Goal: Information Seeking & Learning: Learn about a topic

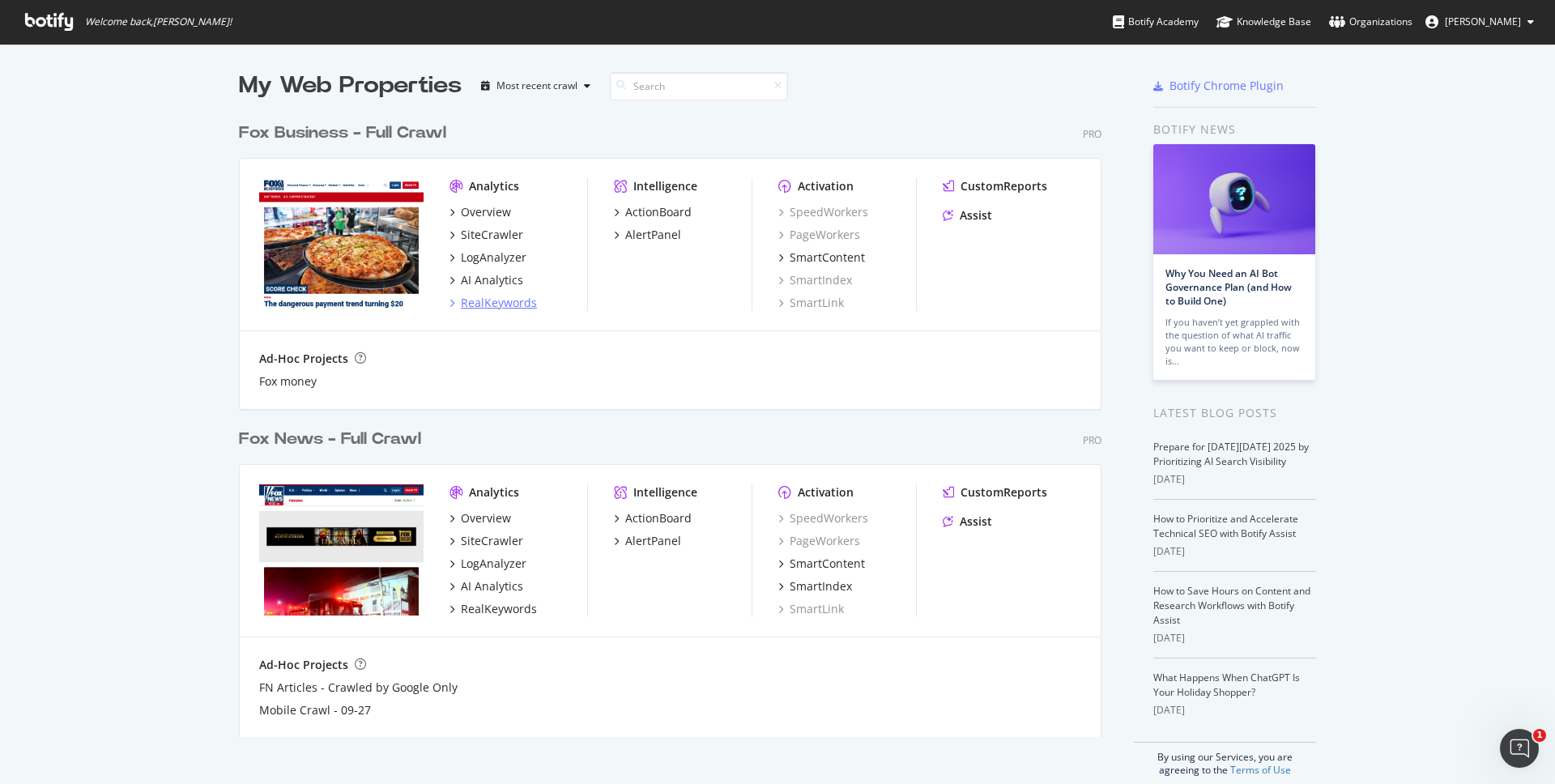
click at [486, 303] on div "RealKeywords" at bounding box center [499, 302] width 77 height 16
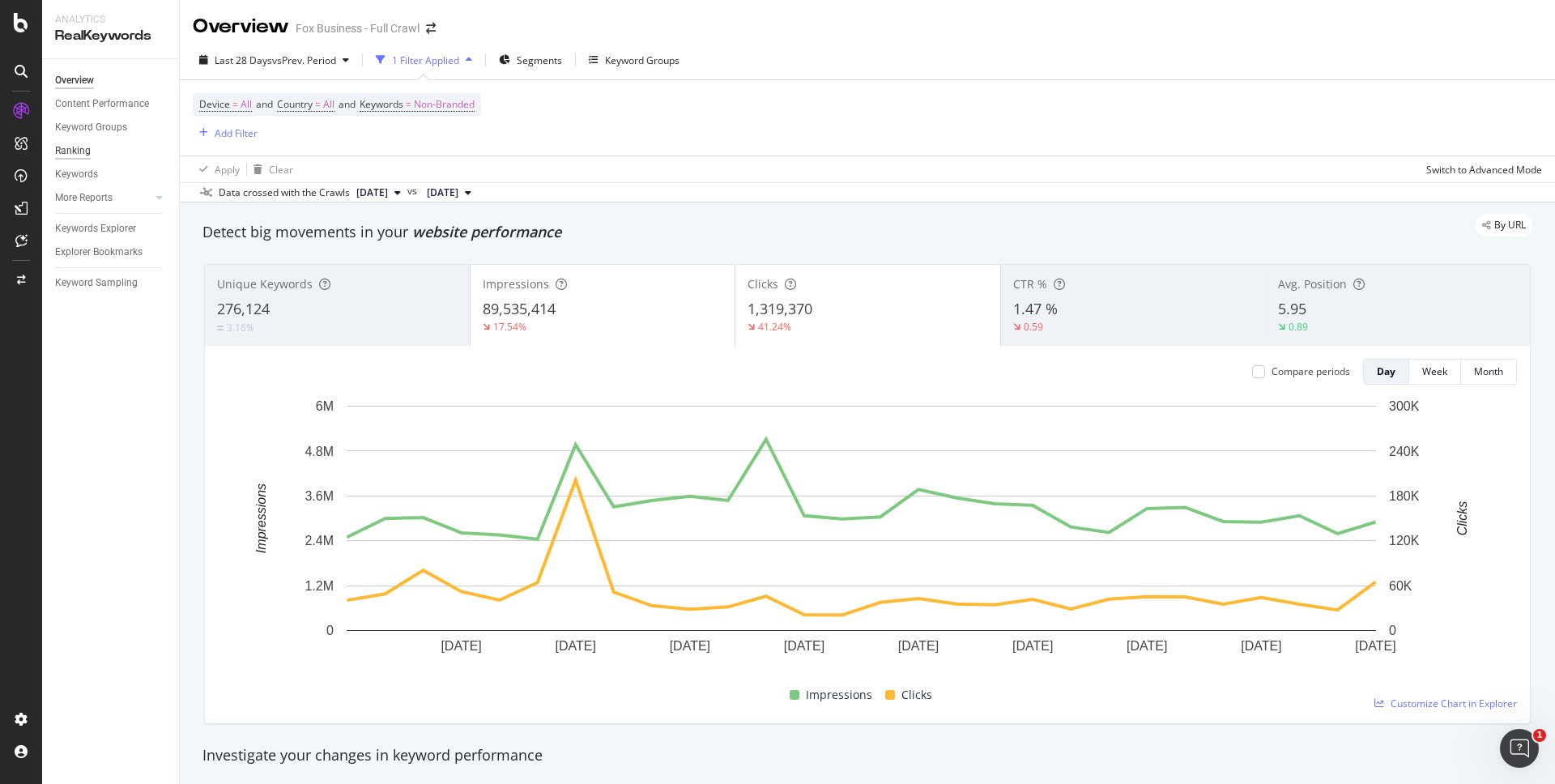
click at [81, 157] on div "Ranking" at bounding box center [73, 151] width 35 height 17
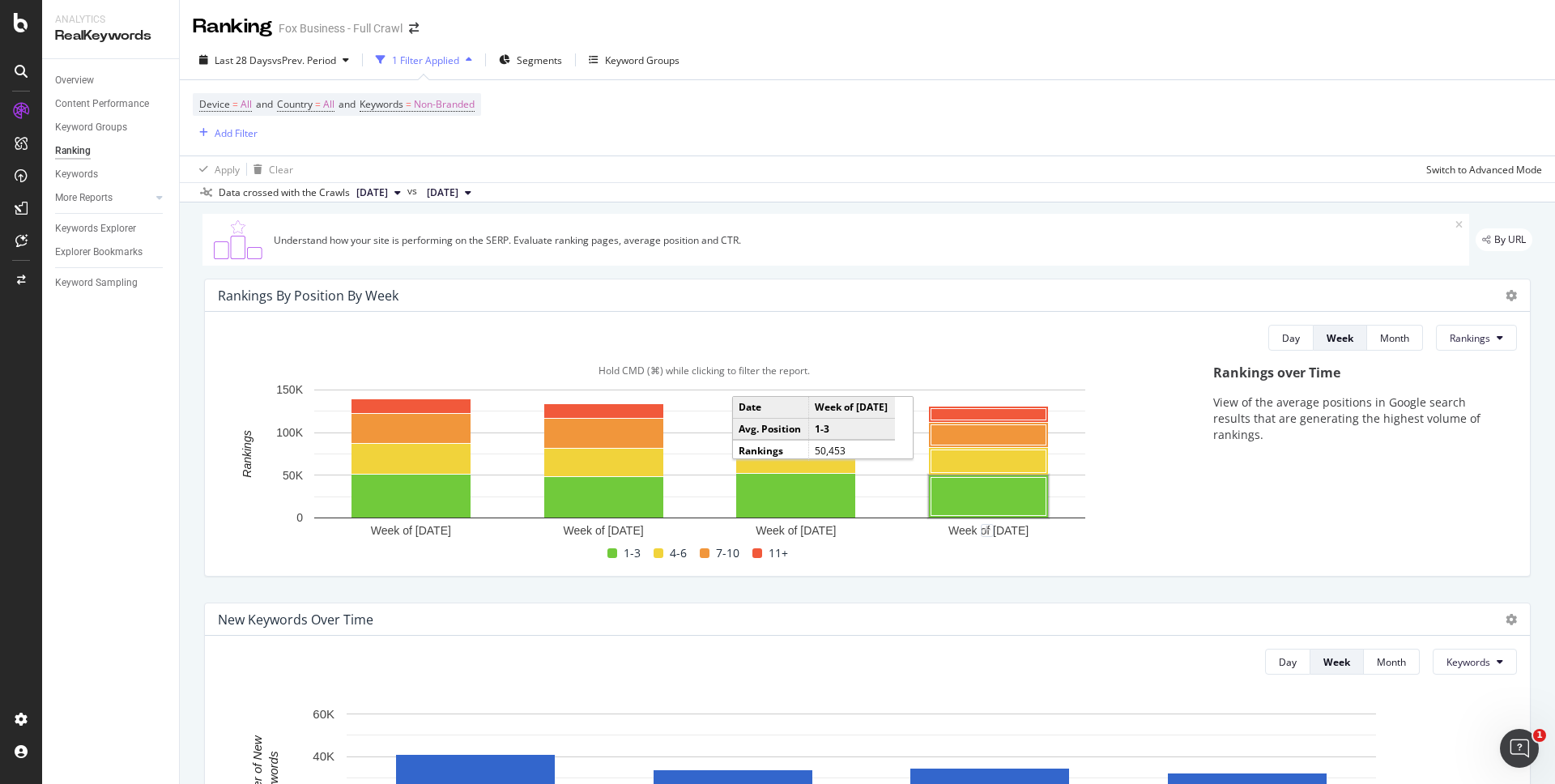
click at [949, 491] on rect "A chart." at bounding box center [989, 497] width 115 height 38
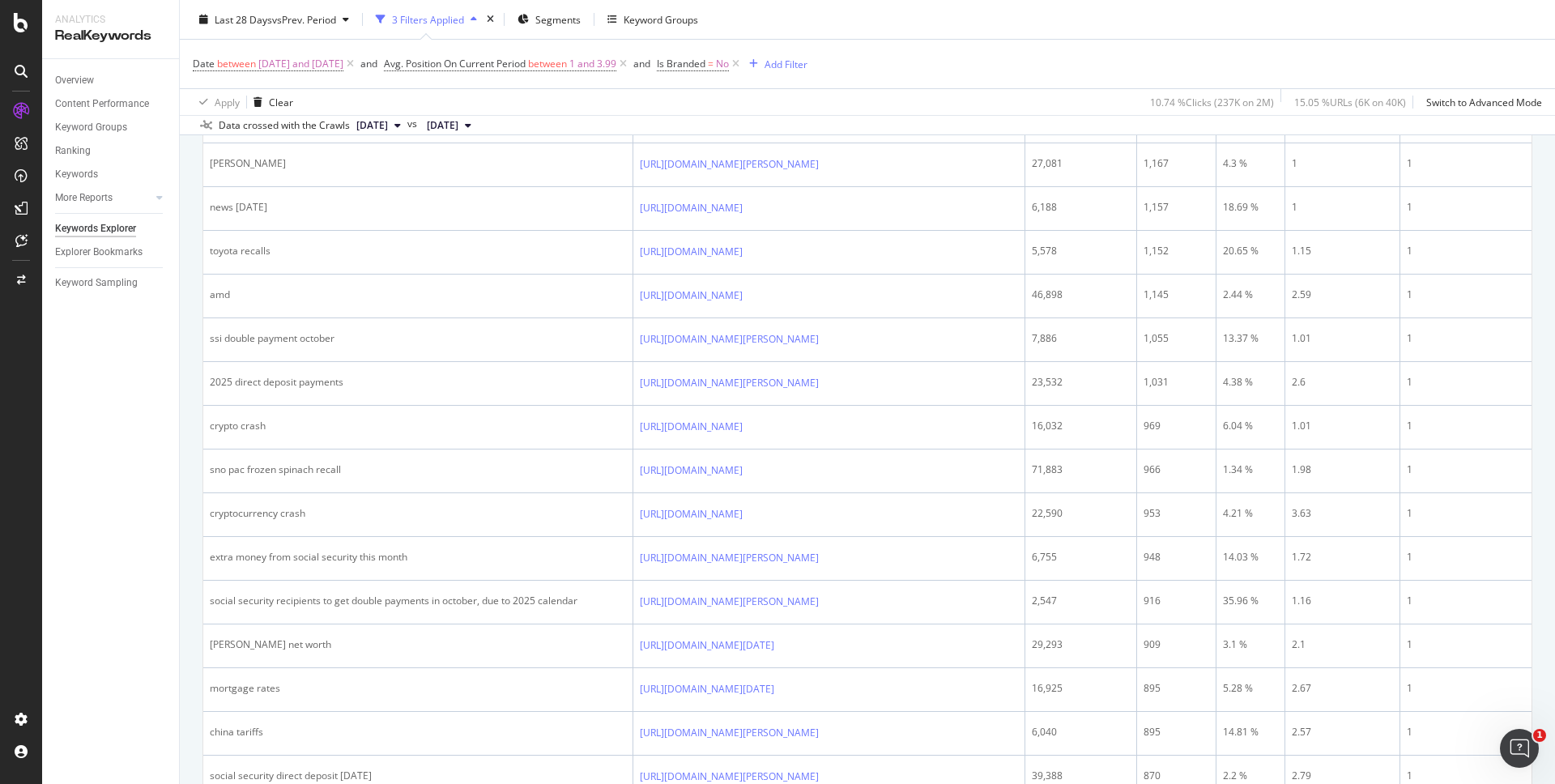
scroll to position [1725, 0]
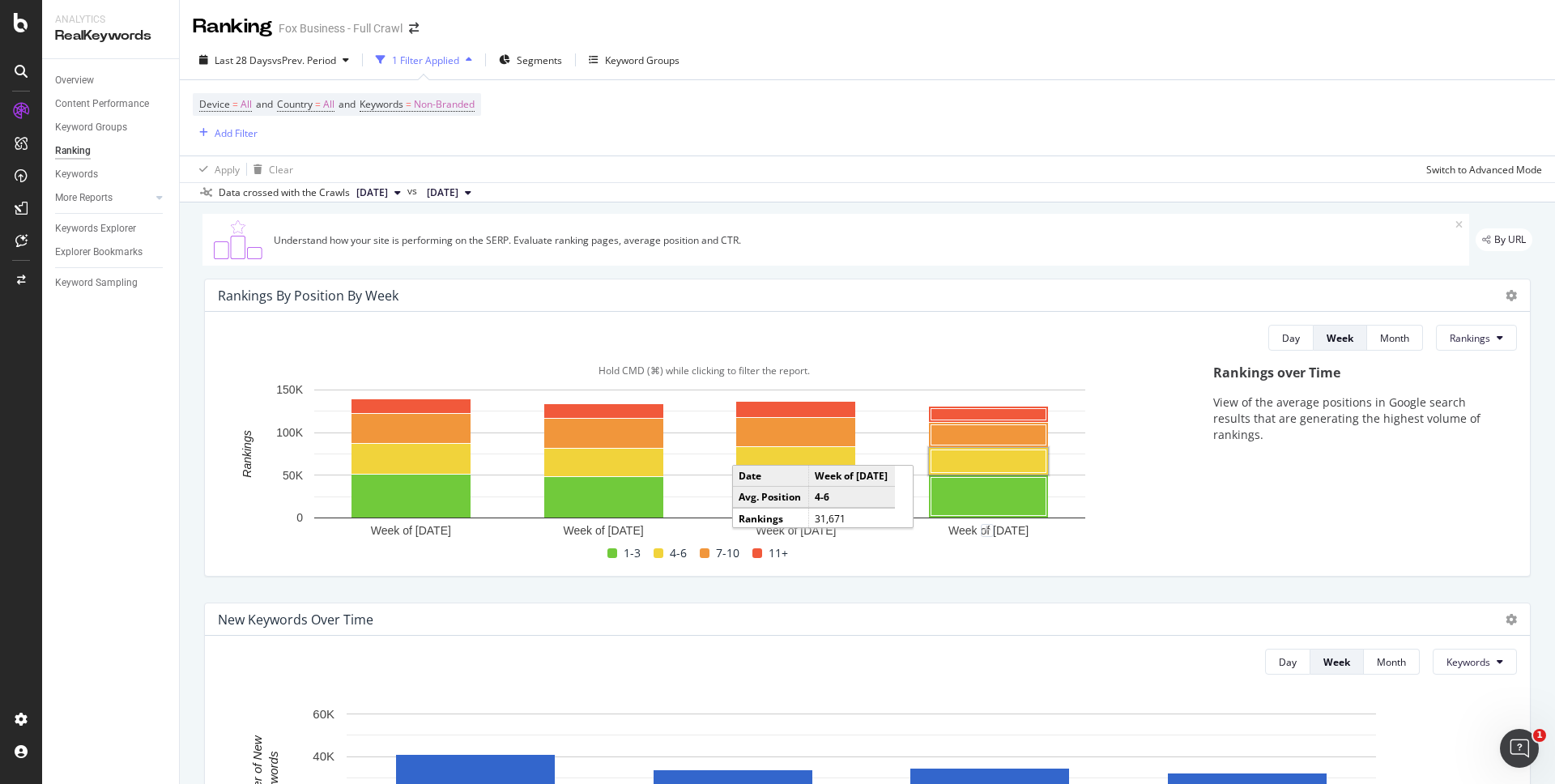
click at [985, 463] on rect "A chart." at bounding box center [989, 461] width 115 height 23
click at [954, 434] on rect "A chart." at bounding box center [989, 435] width 115 height 20
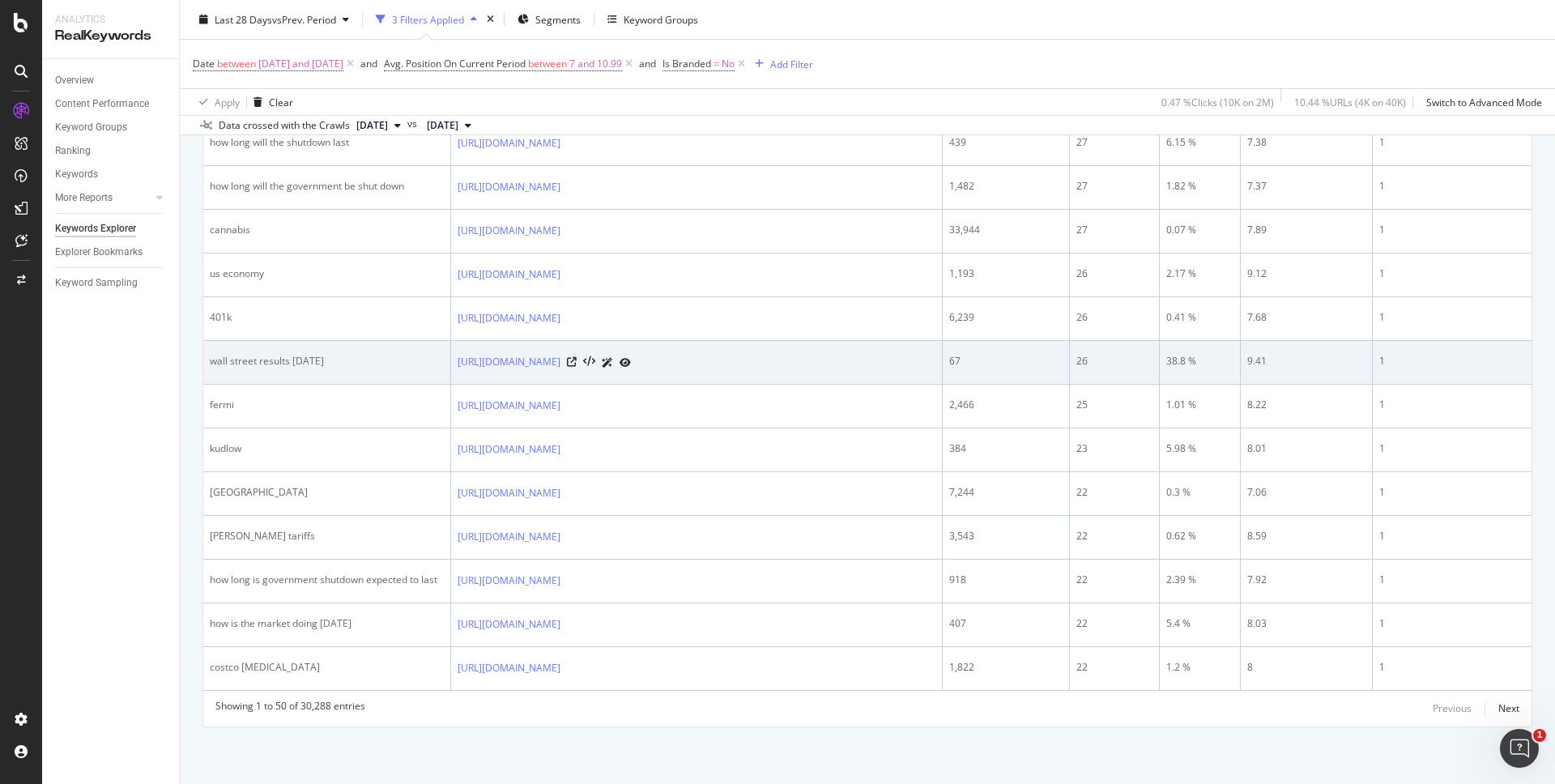
scroll to position [2673, 0]
